Goal: Task Accomplishment & Management: Manage account settings

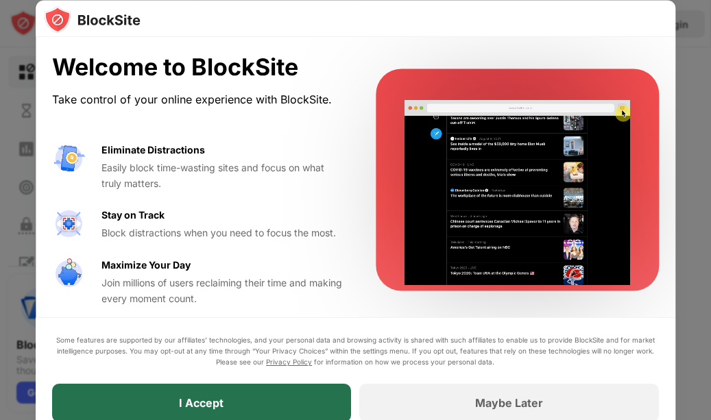
click at [289, 400] on div "I Accept" at bounding box center [202, 403] width 300 height 38
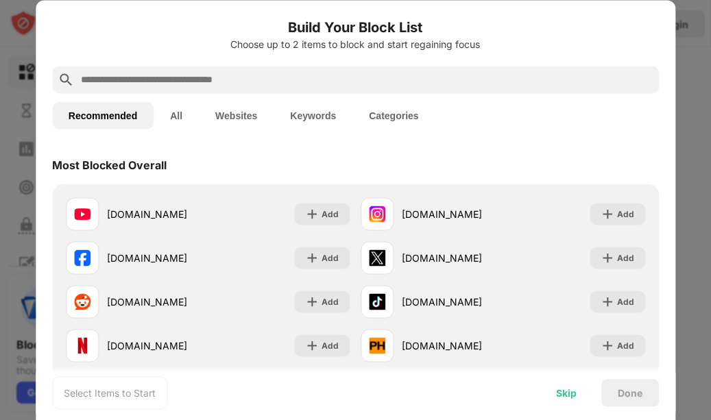
click at [570, 394] on div "Skip" at bounding box center [566, 392] width 21 height 11
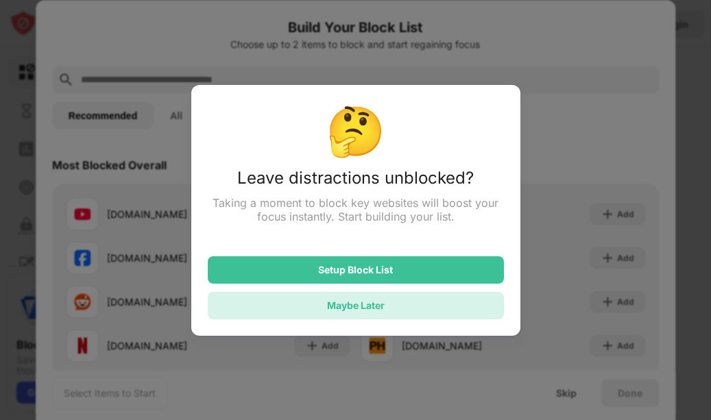
click at [453, 311] on div "Maybe Later" at bounding box center [356, 305] width 296 height 27
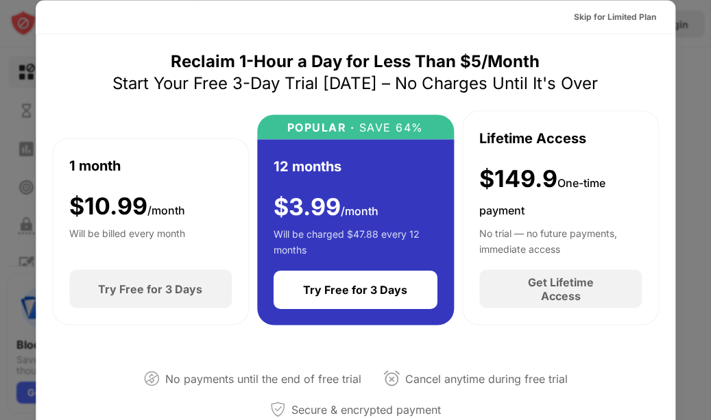
scroll to position [343, 0]
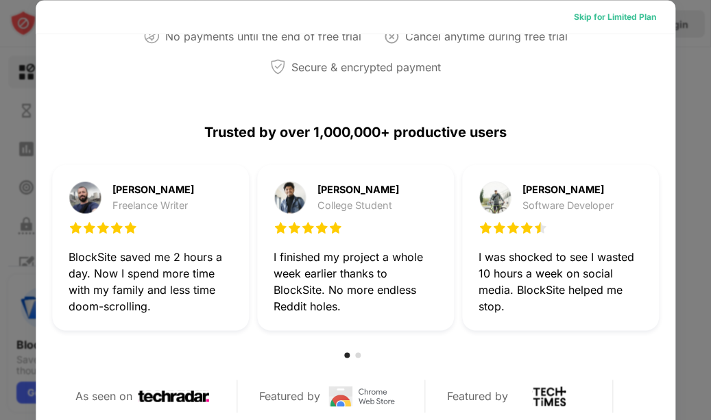
click at [636, 14] on div "Skip for Limited Plan" at bounding box center [615, 17] width 82 height 14
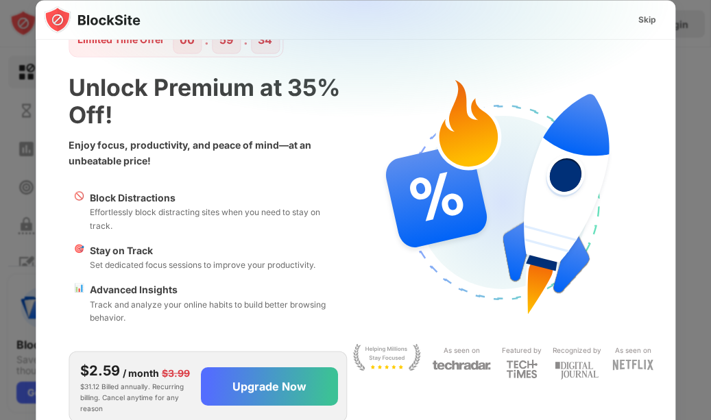
click at [685, 80] on div at bounding box center [355, 210] width 711 height 420
click at [638, 25] on div "Skip" at bounding box center [647, 19] width 18 height 14
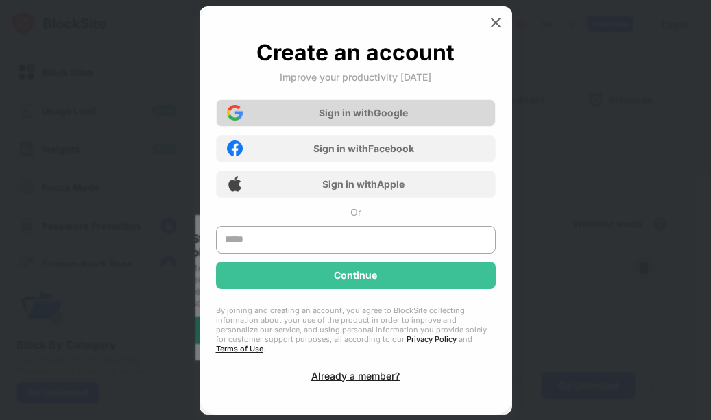
click at [400, 118] on div "Sign in with Google" at bounding box center [363, 113] width 89 height 12
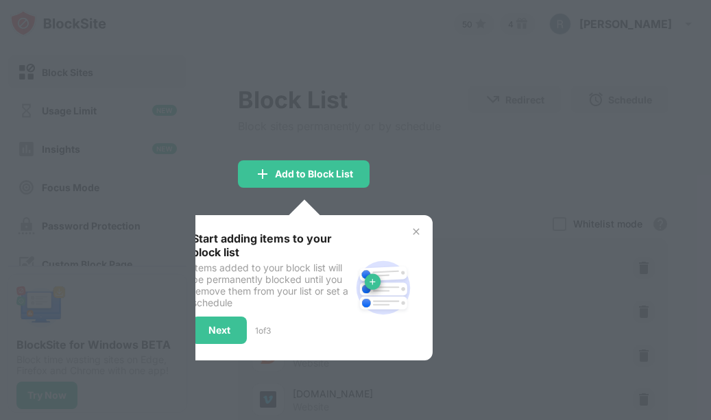
click at [416, 235] on img at bounding box center [416, 231] width 11 height 11
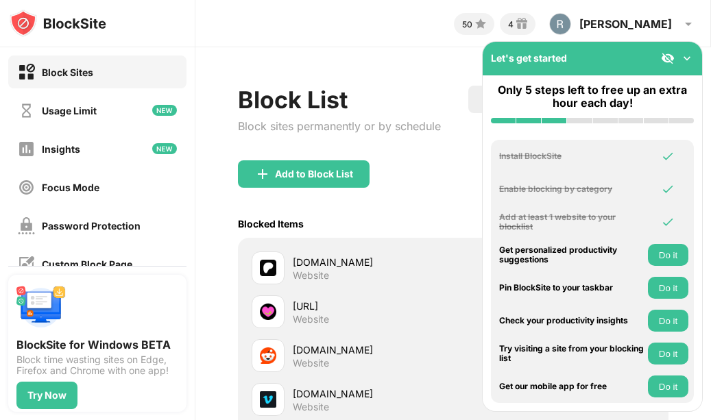
click at [421, 221] on div "Blocked Items Whitelist mode Block all websites except for those in your whitel…" at bounding box center [453, 224] width 431 height 28
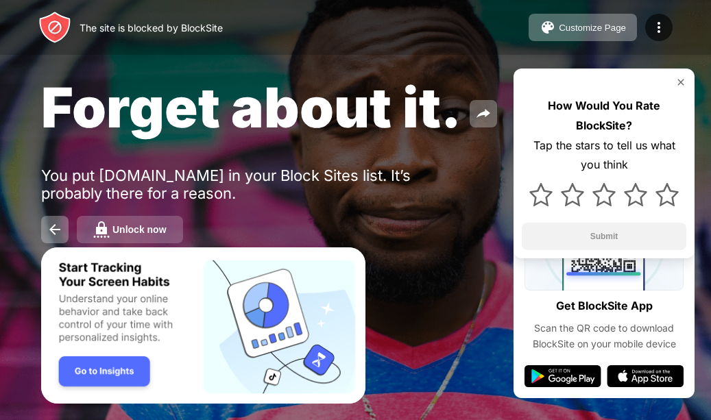
click at [160, 239] on button "Unlock now" at bounding box center [130, 229] width 106 height 27
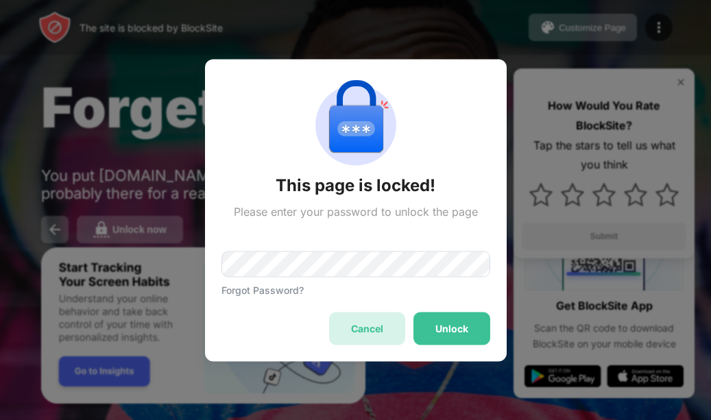
click at [383, 333] on div "Cancel" at bounding box center [367, 328] width 76 height 33
